Goal: Information Seeking & Learning: Understand process/instructions

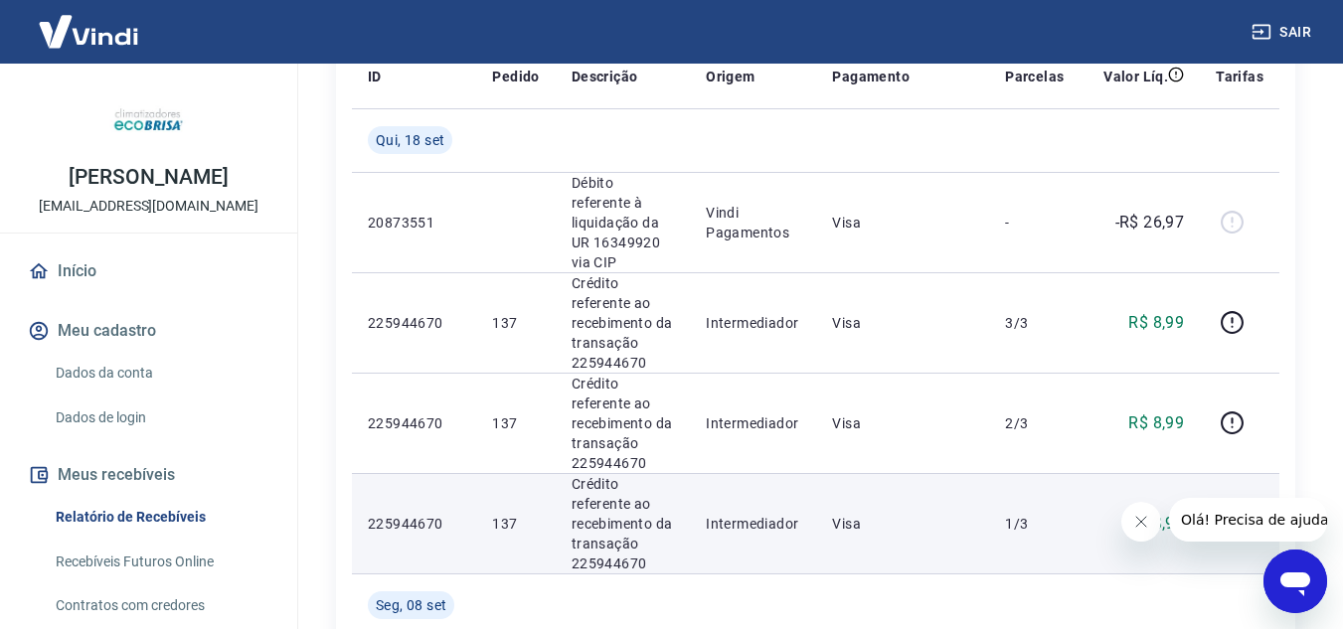
scroll to position [398, 0]
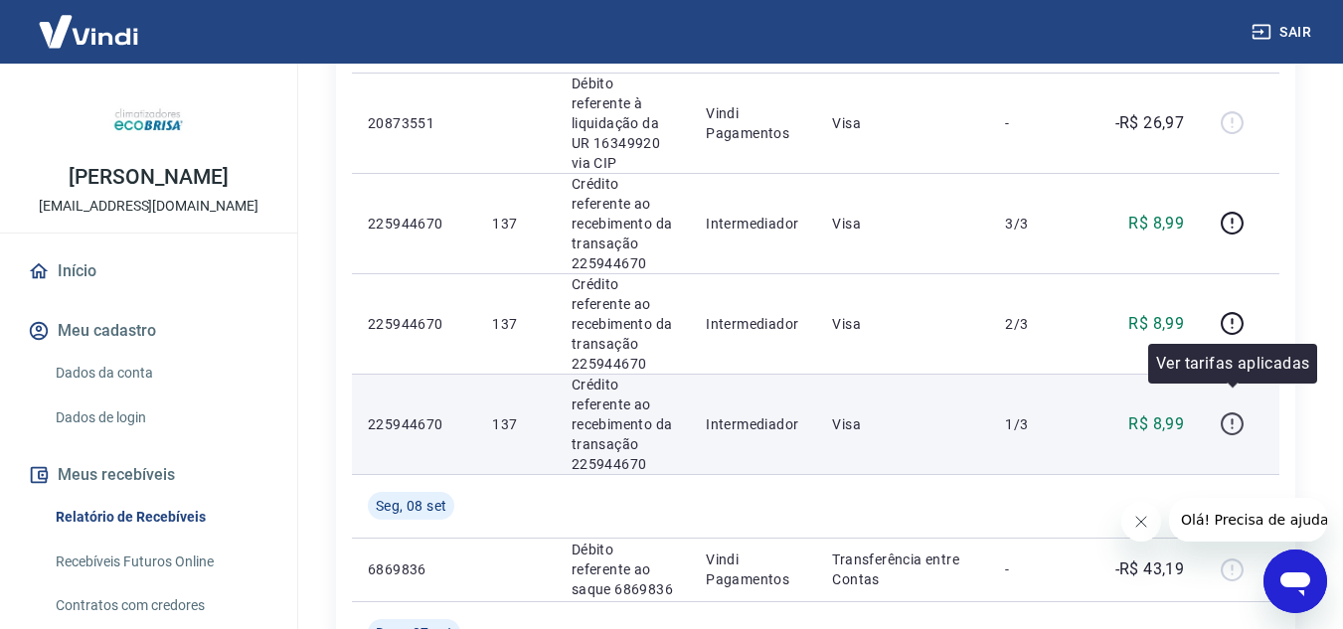
click at [1227, 412] on icon "button" at bounding box center [1232, 424] width 25 height 25
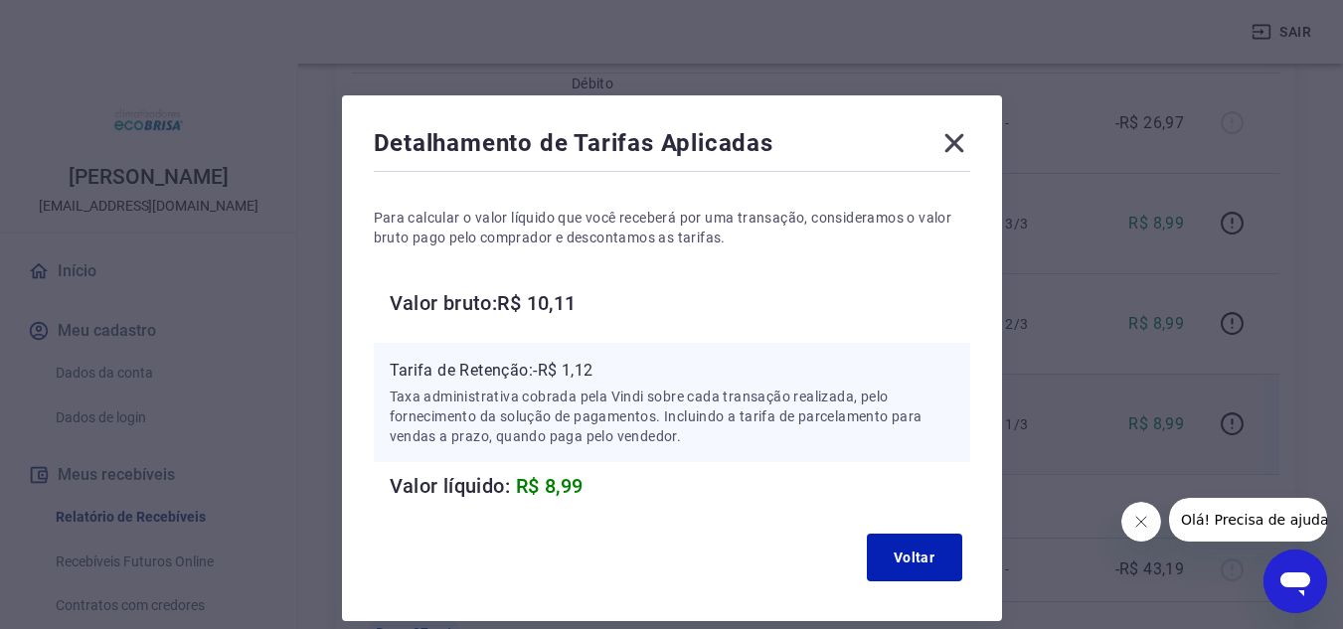
click at [1213, 284] on div "Detalhamento de Tarifas Aplicadas Para calcular o valor líquido que você recebe…" at bounding box center [671, 314] width 1343 height 629
drag, startPoint x: 963, startPoint y: 137, endPoint x: 1154, endPoint y: 195, distance: 200.4
click at [966, 138] on icon at bounding box center [955, 143] width 32 height 32
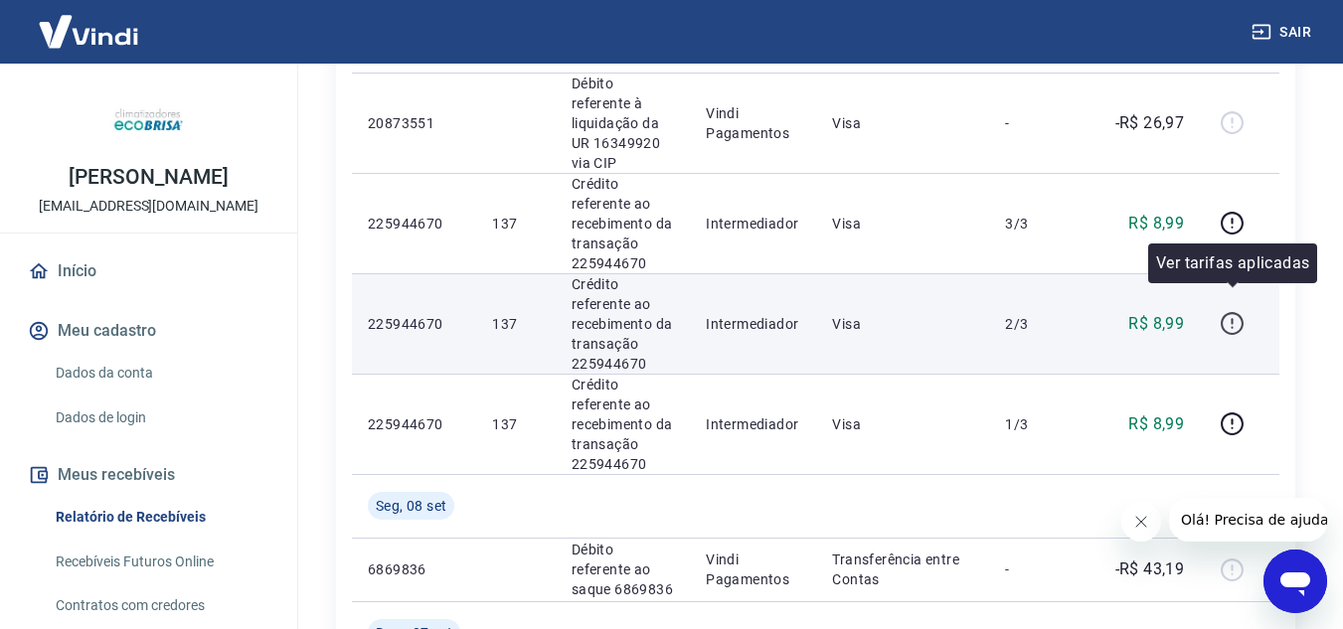
click at [1232, 312] on icon "button" at bounding box center [1232, 323] width 23 height 23
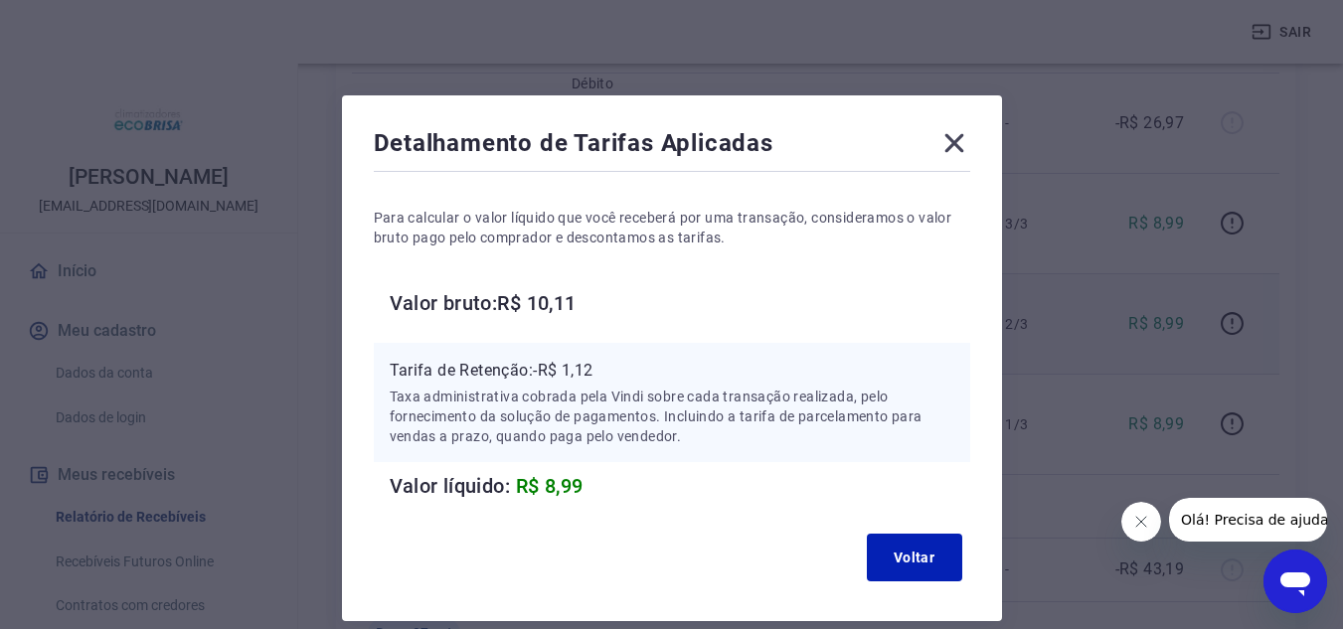
click at [951, 137] on icon at bounding box center [955, 143] width 32 height 32
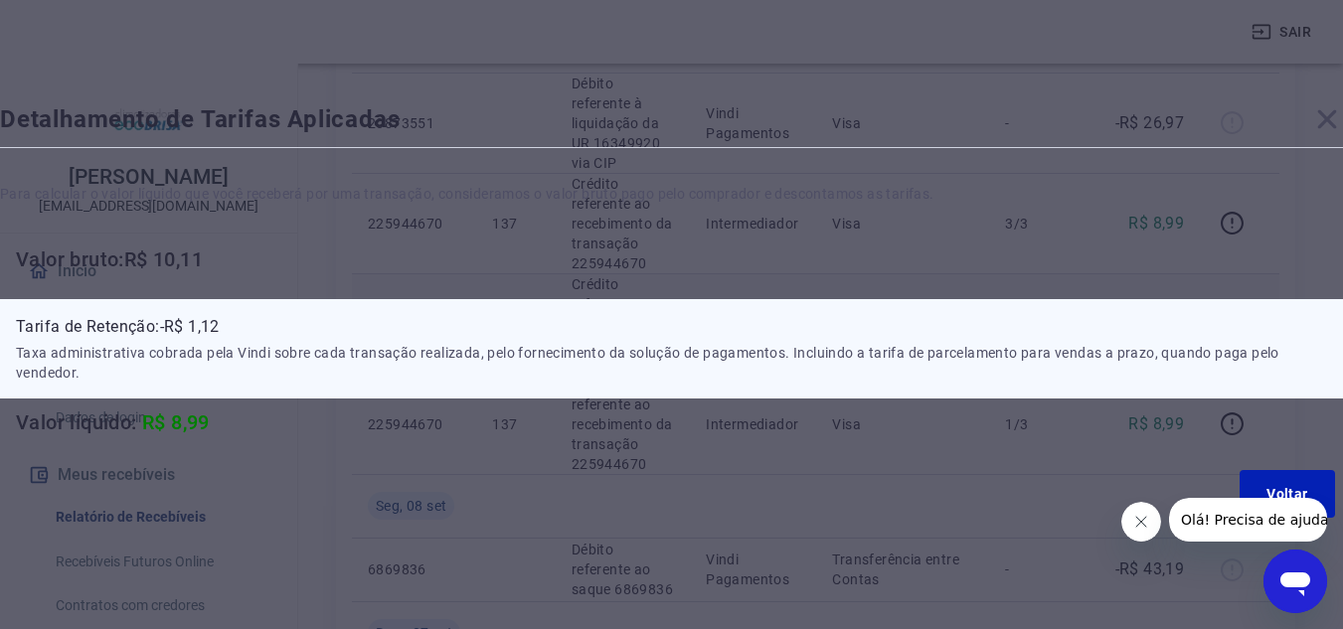
click at [951, 137] on td "Visa" at bounding box center [902, 123] width 173 height 100
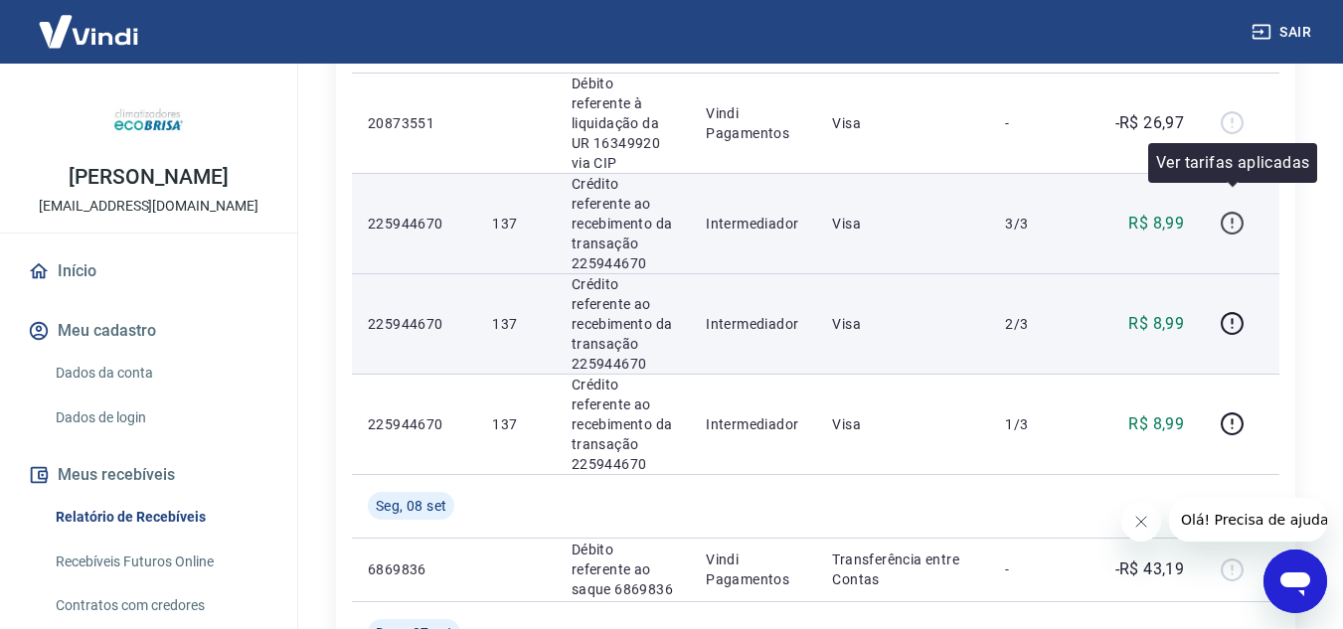
click at [1241, 211] on icon "button" at bounding box center [1232, 223] width 25 height 25
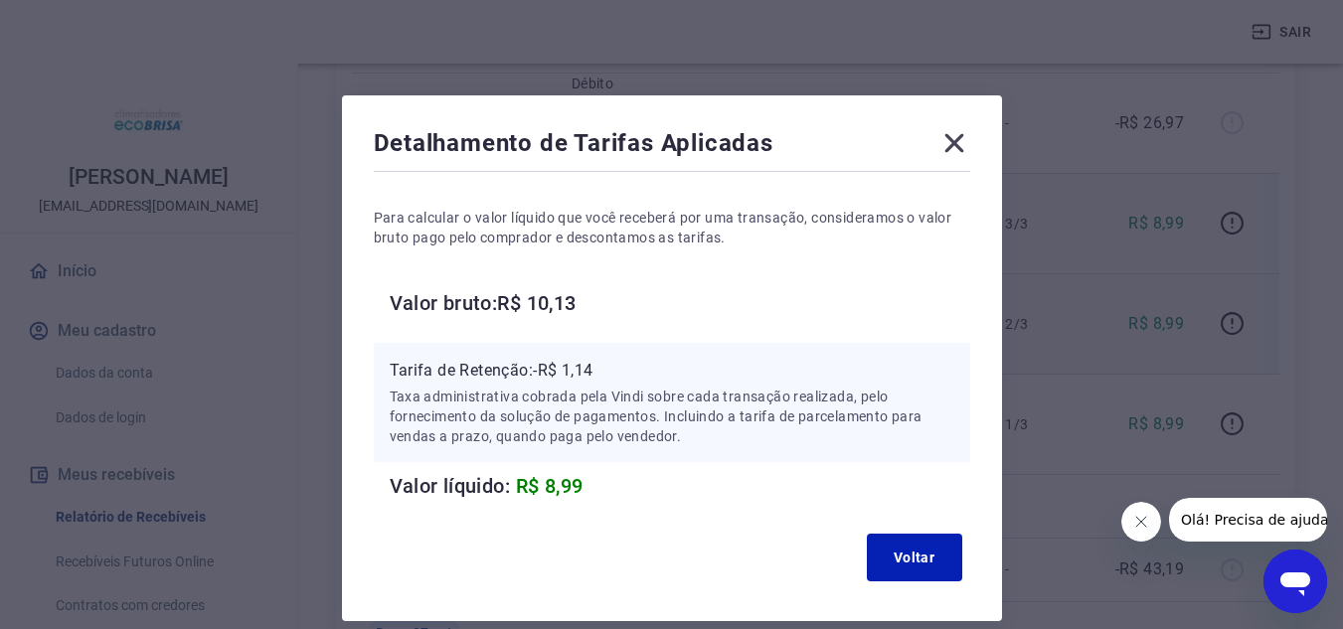
click at [1118, 175] on div "Detalhamento de Tarifas Aplicadas Para calcular o valor líquido que você recebe…" at bounding box center [671, 314] width 1343 height 629
drag, startPoint x: 950, startPoint y: 147, endPoint x: 974, endPoint y: 156, distance: 26.4
click at [951, 147] on icon at bounding box center [954, 143] width 19 height 19
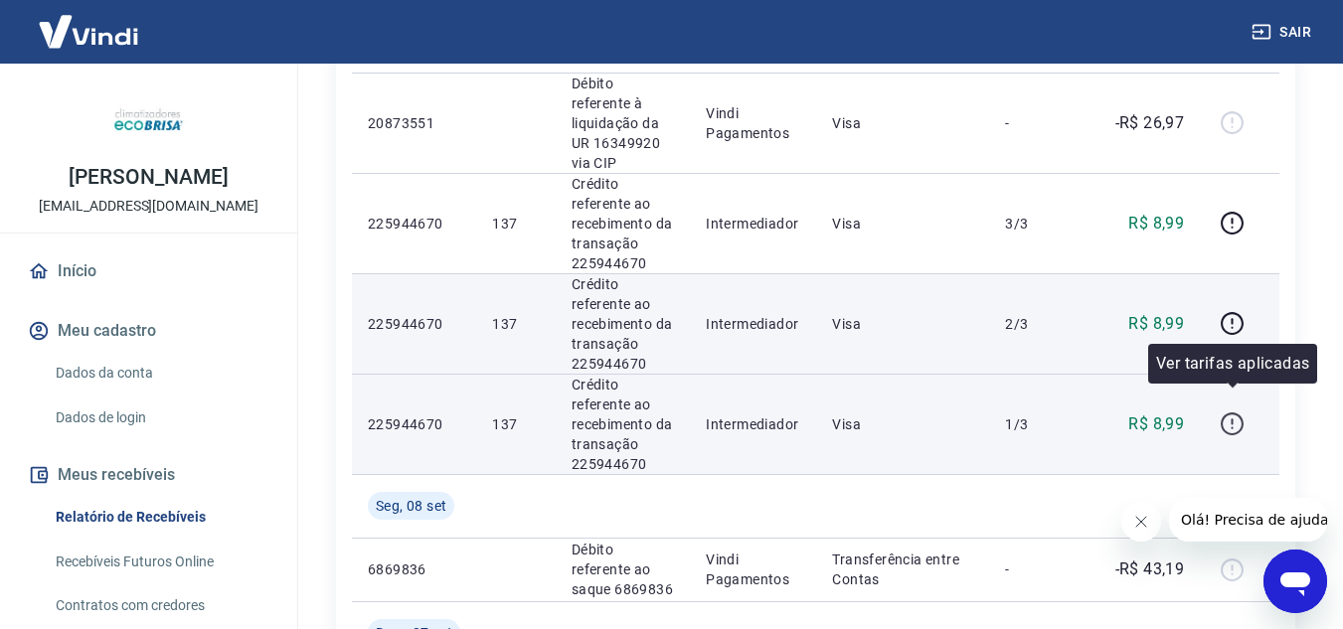
click at [1232, 412] on icon "button" at bounding box center [1232, 424] width 25 height 25
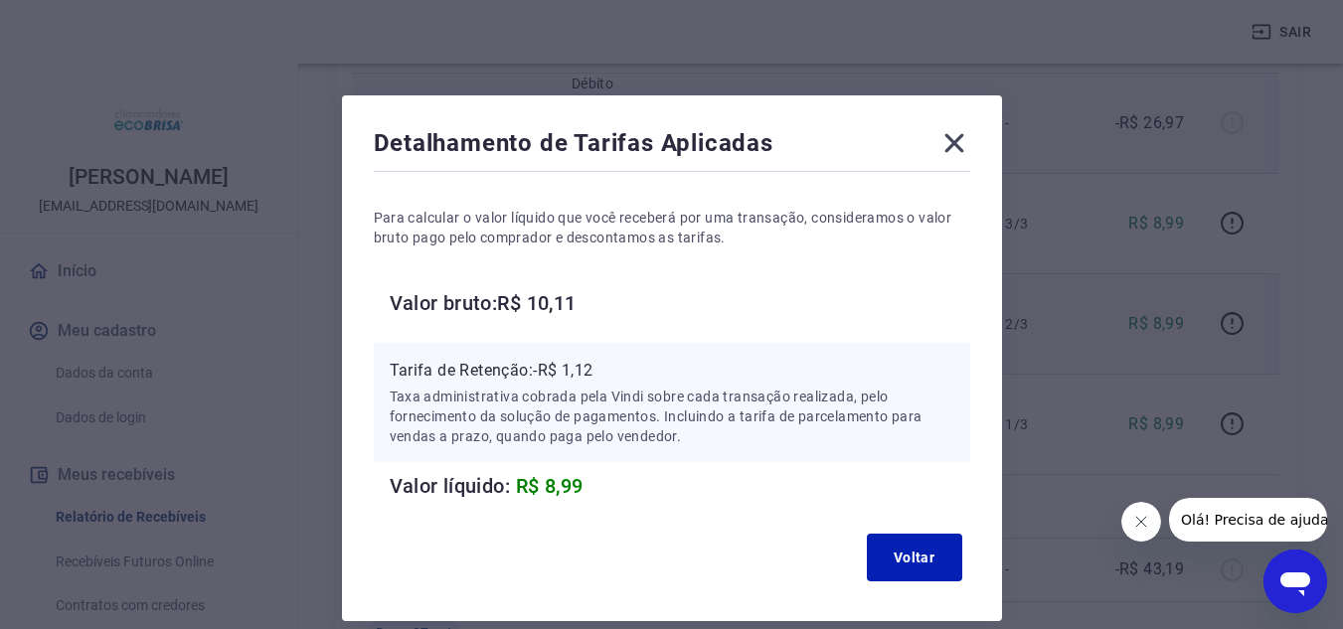
drag, startPoint x: 962, startPoint y: 141, endPoint x: 1015, endPoint y: 148, distance: 54.1
click at [962, 142] on icon at bounding box center [955, 143] width 32 height 32
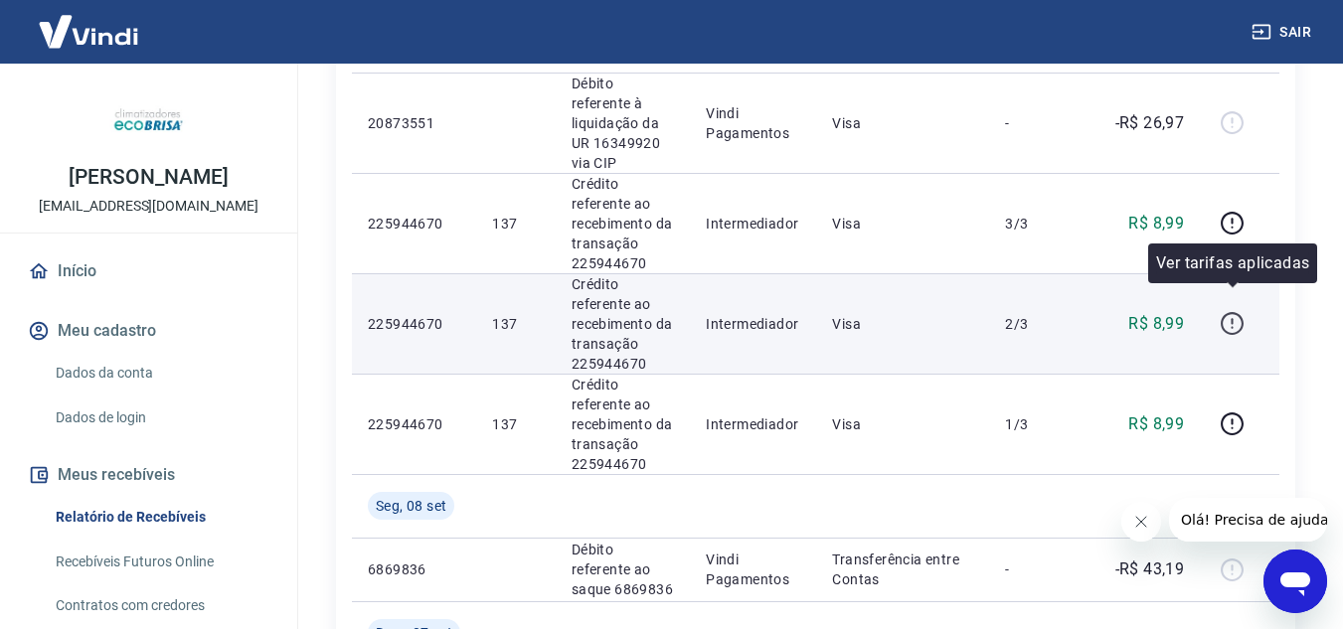
click at [1229, 311] on icon "button" at bounding box center [1232, 323] width 25 height 25
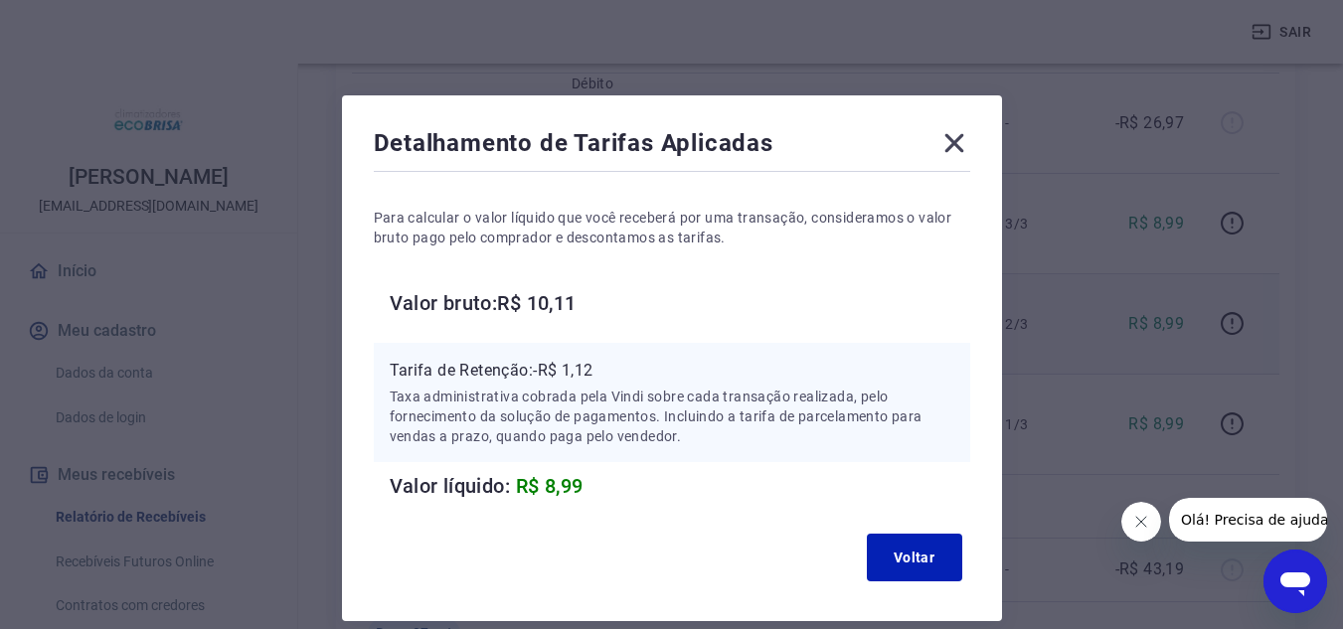
click at [958, 137] on icon at bounding box center [955, 143] width 32 height 32
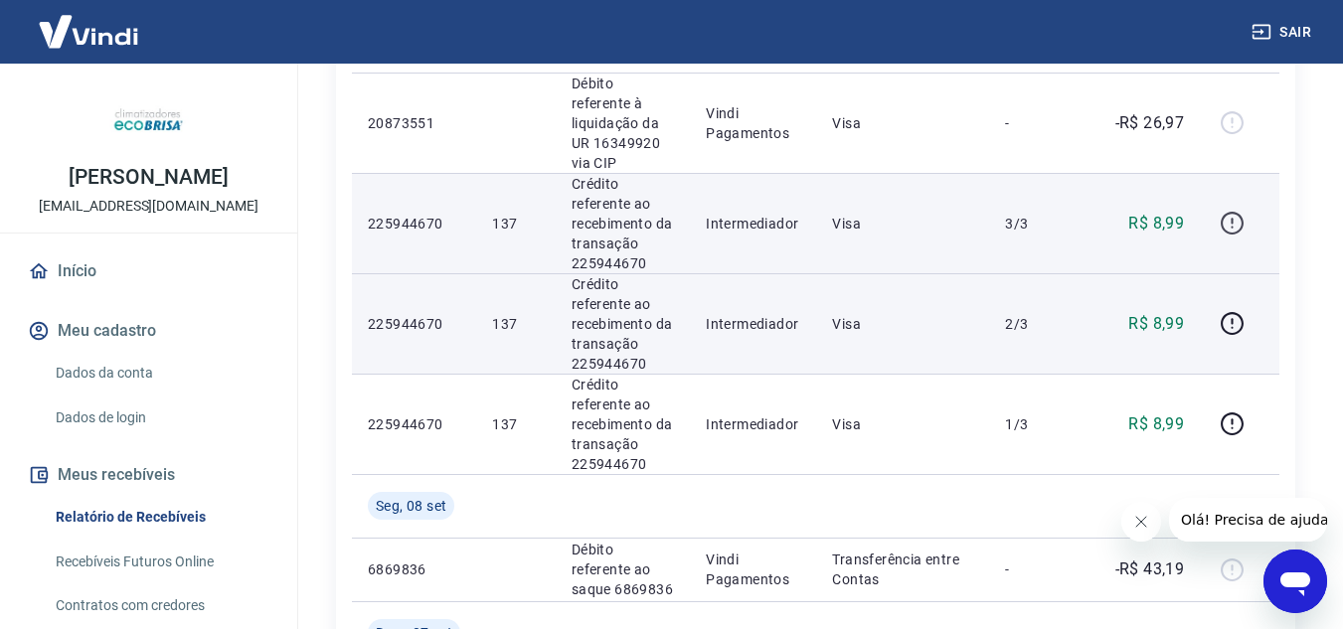
click at [1233, 218] on icon "button" at bounding box center [1232, 221] width 2 height 6
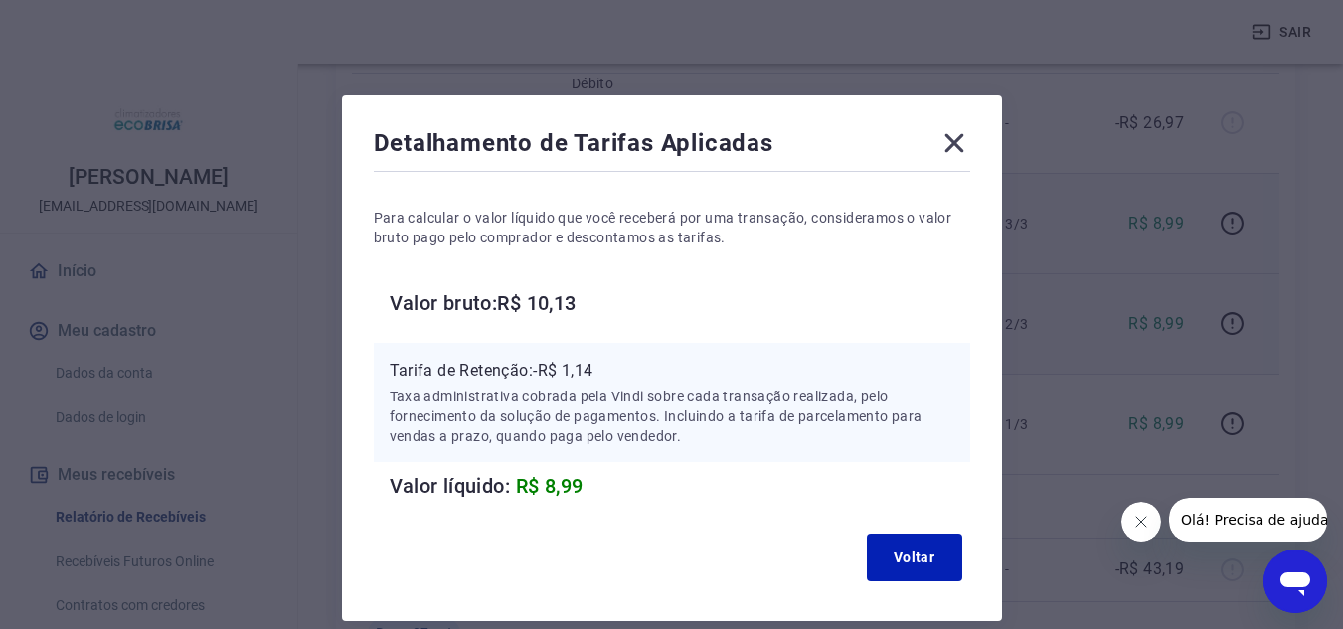
drag, startPoint x: 933, startPoint y: 128, endPoint x: 945, endPoint y: 129, distance: 12.0
click at [945, 129] on div "Detalhamento de Tarifas Aplicadas" at bounding box center [672, 147] width 597 height 40
click at [945, 129] on icon at bounding box center [955, 143] width 32 height 32
